Goal: Task Accomplishment & Management: Manage account settings

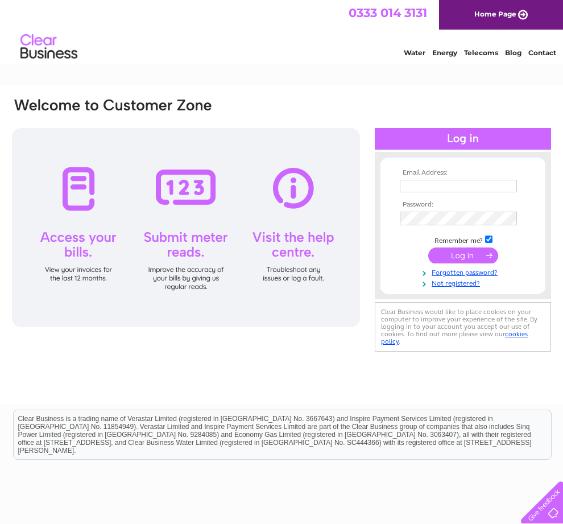
click at [562, 261] on div "Email Address: Password:" at bounding box center [281, 244] width 563 height 319
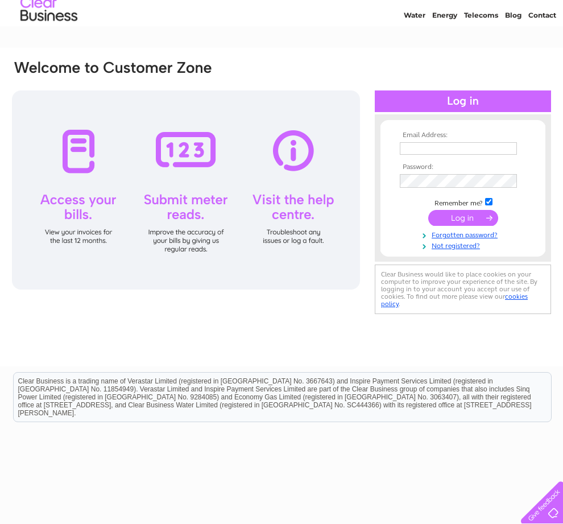
scroll to position [37, 0]
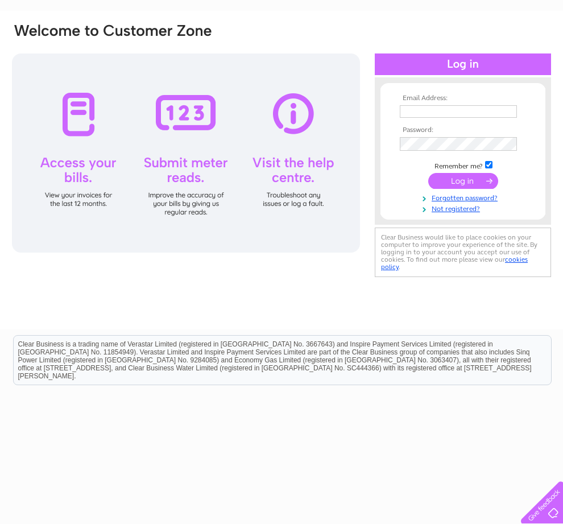
scroll to position [74, 0]
